Goal: Go to known website: Access a specific website the user already knows

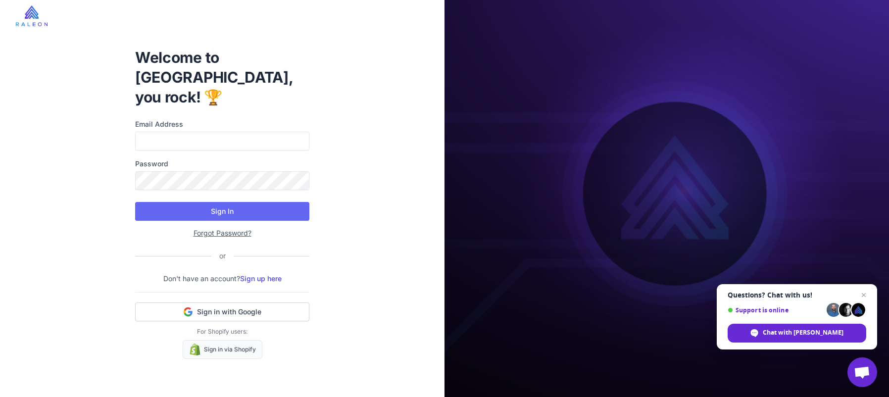
click at [32, 11] on img at bounding box center [32, 15] width 32 height 21
click at [34, 20] on img at bounding box center [32, 15] width 32 height 21
click at [25, 16] on img at bounding box center [32, 15] width 32 height 21
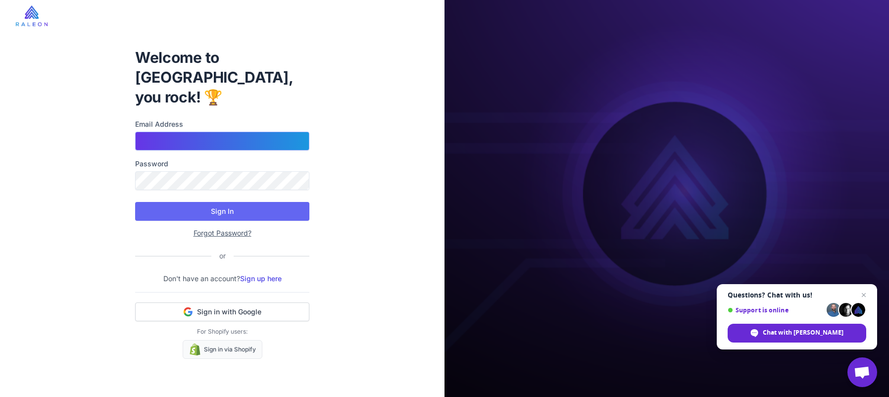
click at [190, 132] on input "Email Address" at bounding box center [222, 141] width 174 height 19
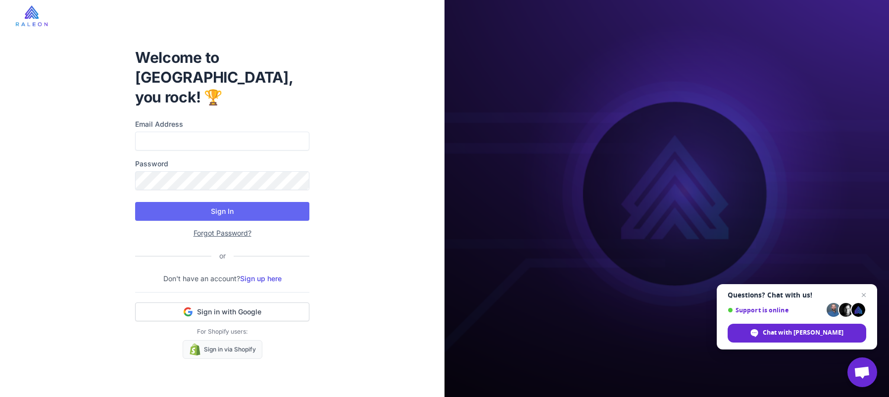
click at [31, 22] on img at bounding box center [32, 15] width 32 height 21
